Goal: Task Accomplishment & Management: Complete application form

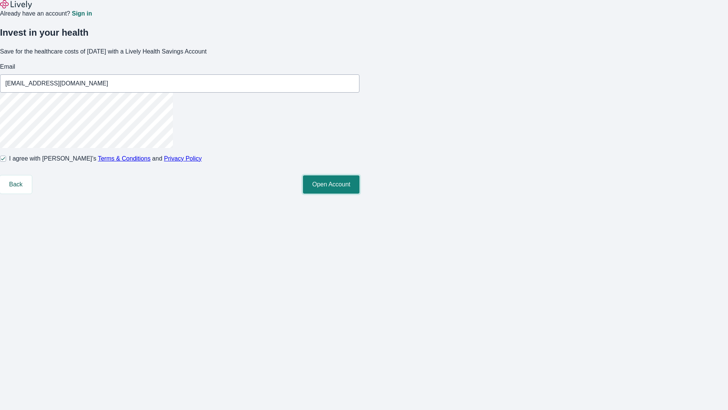
click at [359, 193] on button "Open Account" at bounding box center [331, 184] width 56 height 18
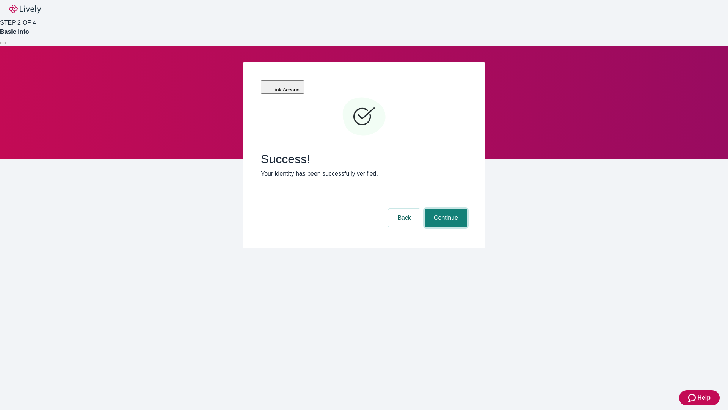
click at [445, 209] on button "Continue" at bounding box center [446, 218] width 42 height 18
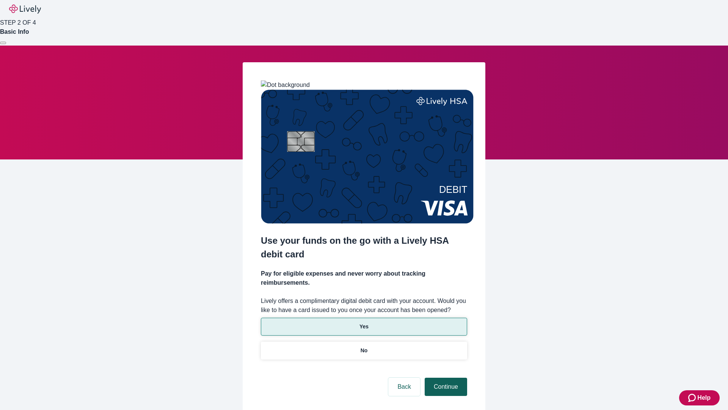
click at [364, 346] on p "No" at bounding box center [364, 350] width 7 height 8
click at [445, 377] on button "Continue" at bounding box center [446, 386] width 42 height 18
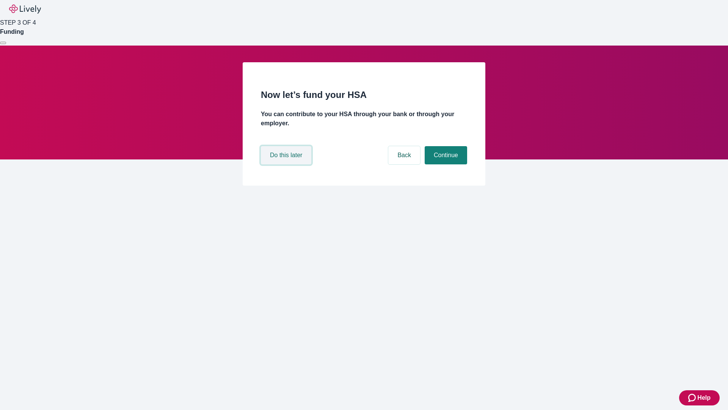
click at [287, 164] on button "Do this later" at bounding box center [286, 155] width 50 height 18
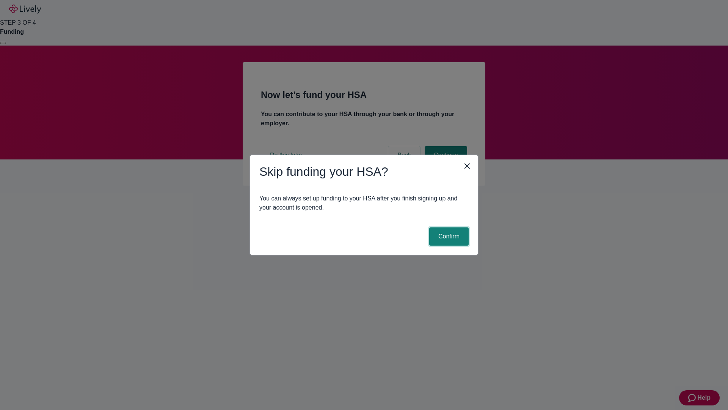
click at [448, 236] on button "Confirm" at bounding box center [448, 236] width 39 height 18
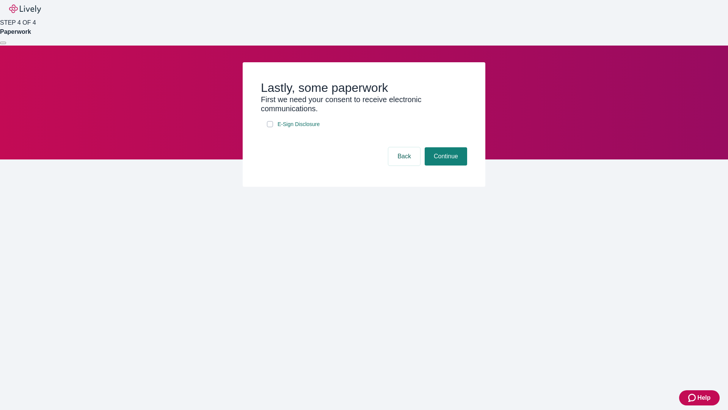
click at [270, 127] on input "E-Sign Disclosure" at bounding box center [270, 124] width 6 height 6
checkbox input "true"
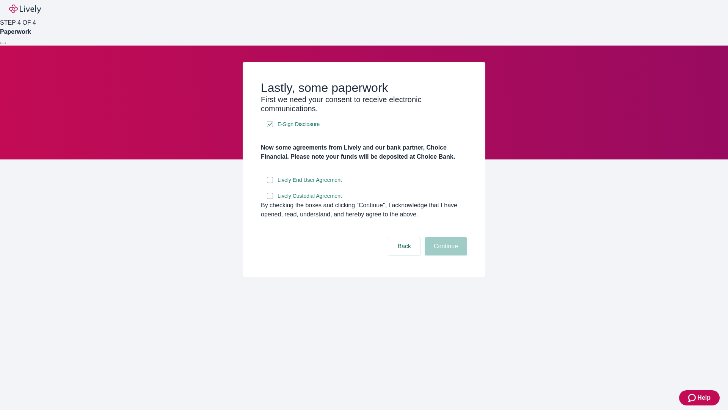
click at [270, 183] on input "Lively End User Agreement" at bounding box center [270, 180] width 6 height 6
checkbox input "true"
click at [270, 199] on input "Lively Custodial Agreement" at bounding box center [270, 196] width 6 height 6
checkbox input "true"
click at [445, 255] on button "Continue" at bounding box center [446, 246] width 42 height 18
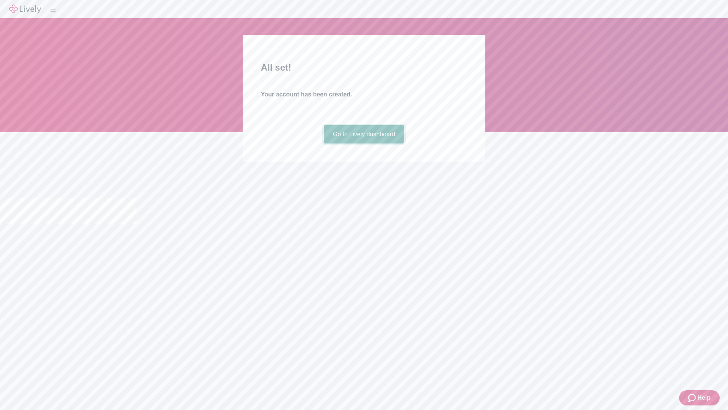
click at [364, 143] on link "Go to Lively dashboard" at bounding box center [364, 134] width 81 height 18
